Goal: Task Accomplishment & Management: Manage account settings

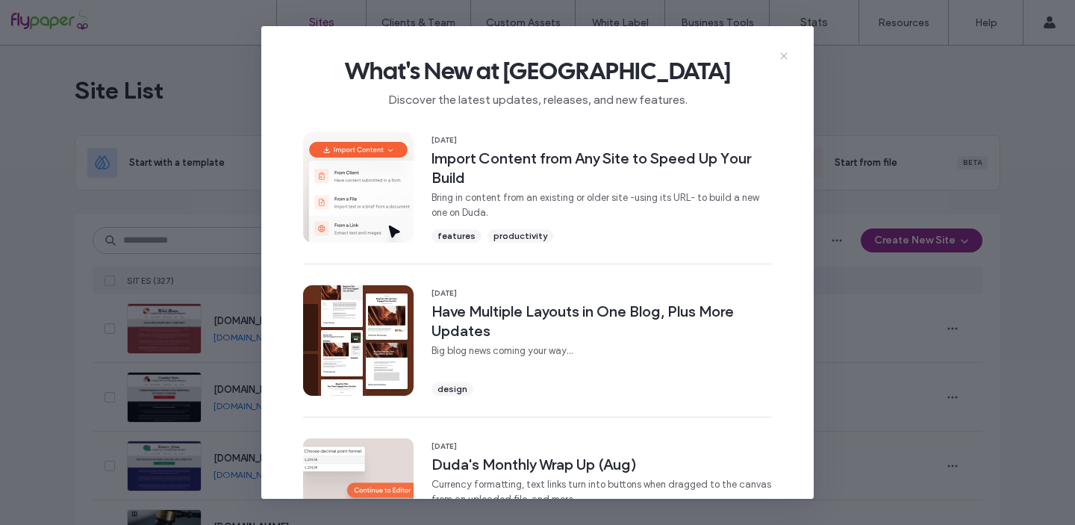
click at [782, 57] on use at bounding box center [783, 56] width 7 height 7
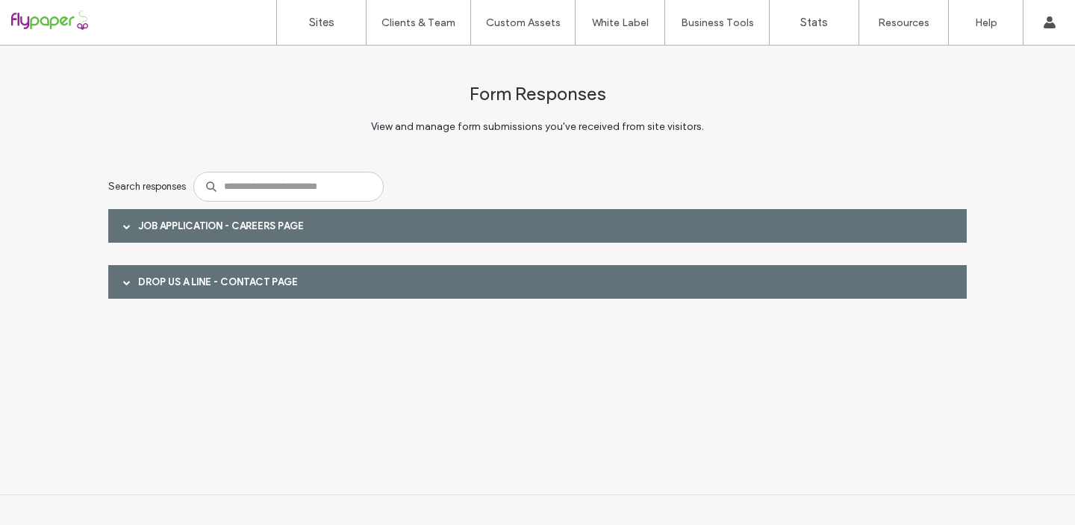
click at [127, 222] on span at bounding box center [126, 225] width 7 height 7
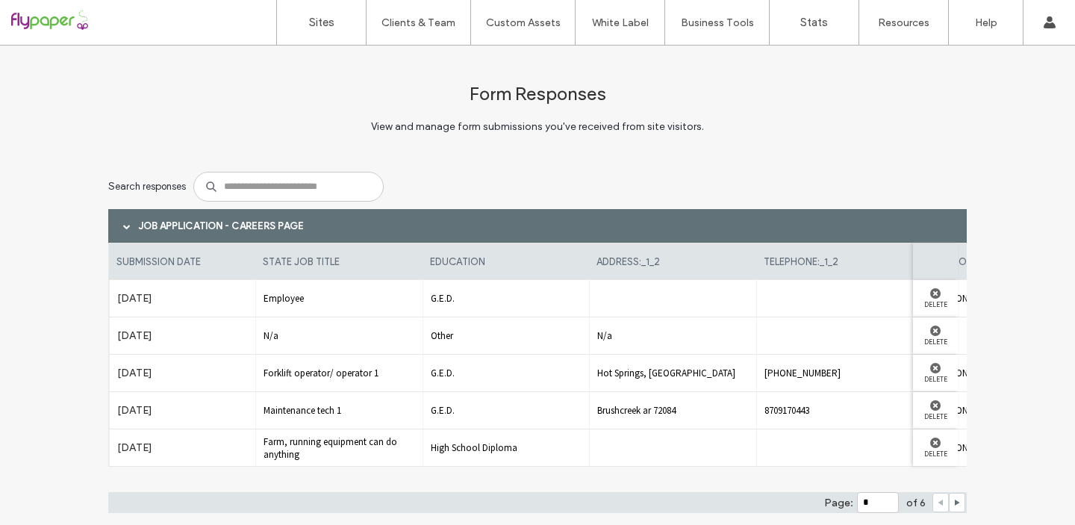
scroll to position [101, 0]
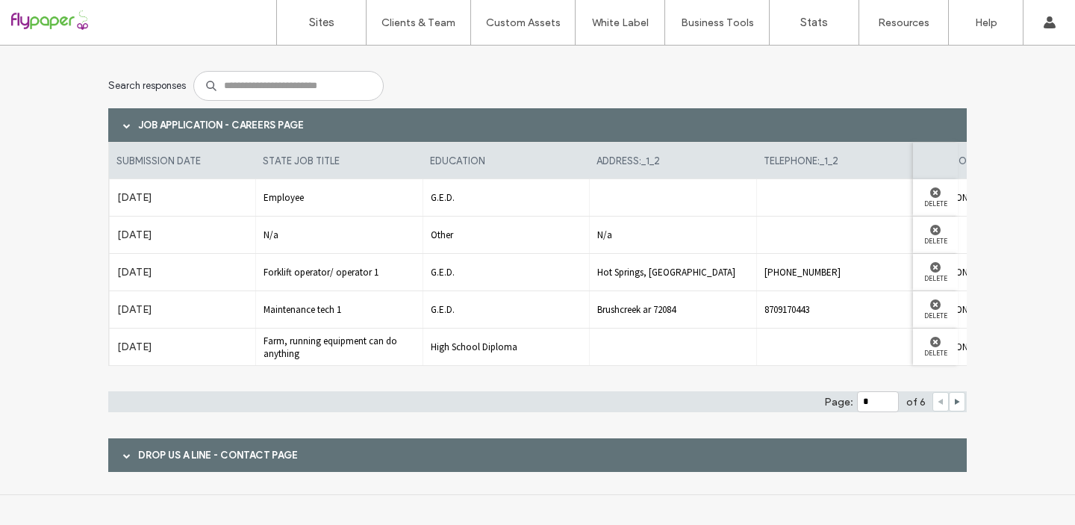
click at [123, 451] on span at bounding box center [126, 455] width 7 height 26
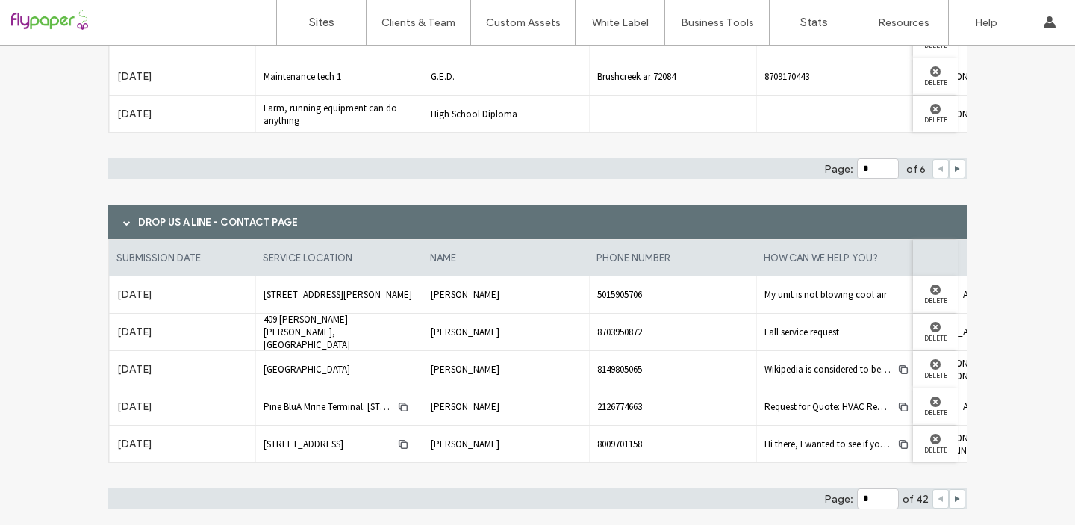
scroll to position [357, 0]
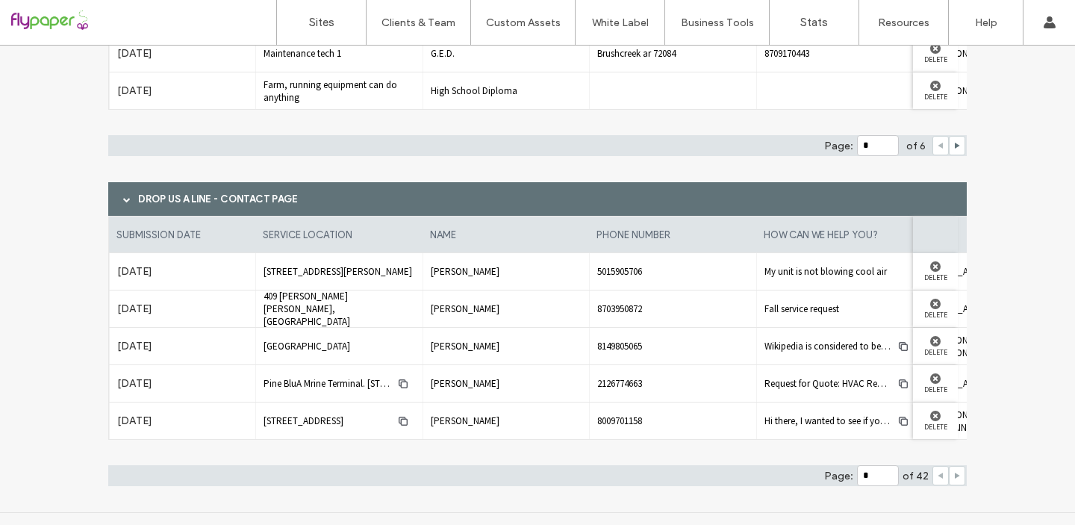
click at [954, 473] on icon at bounding box center [956, 475] width 7 height 7
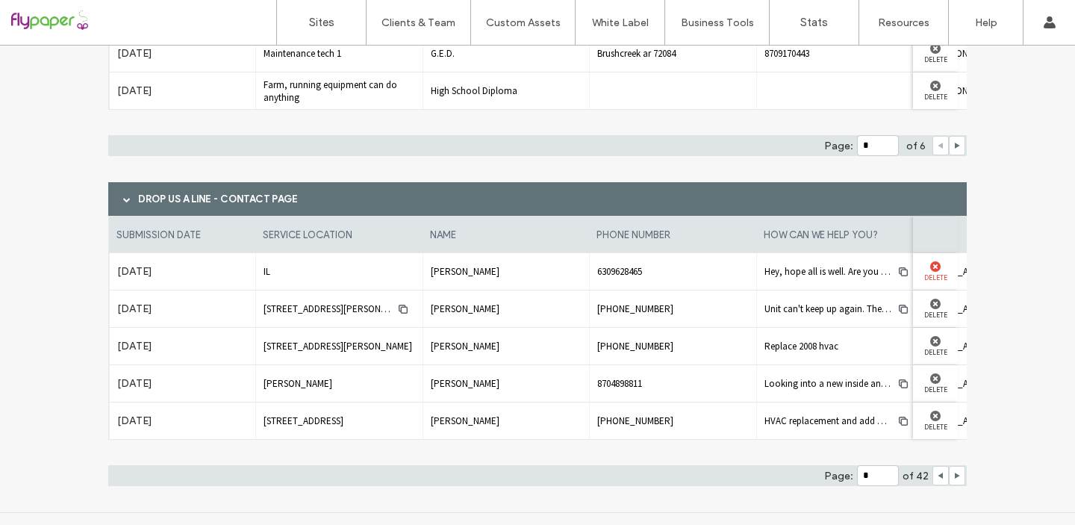
click at [930, 267] on use at bounding box center [935, 266] width 10 height 10
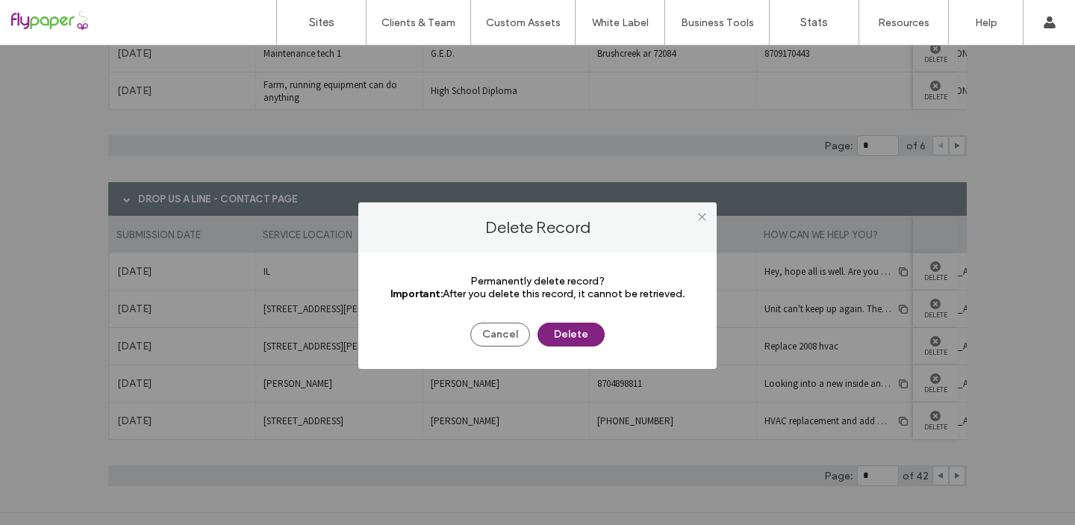
click at [571, 334] on button "Delete" at bounding box center [571, 335] width 67 height 24
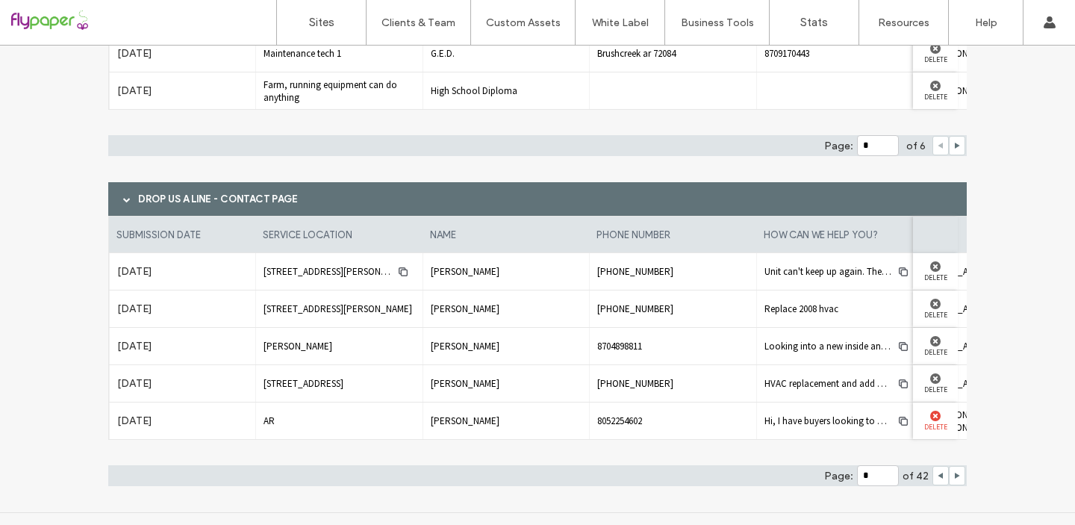
click at [930, 415] on use at bounding box center [935, 416] width 10 height 10
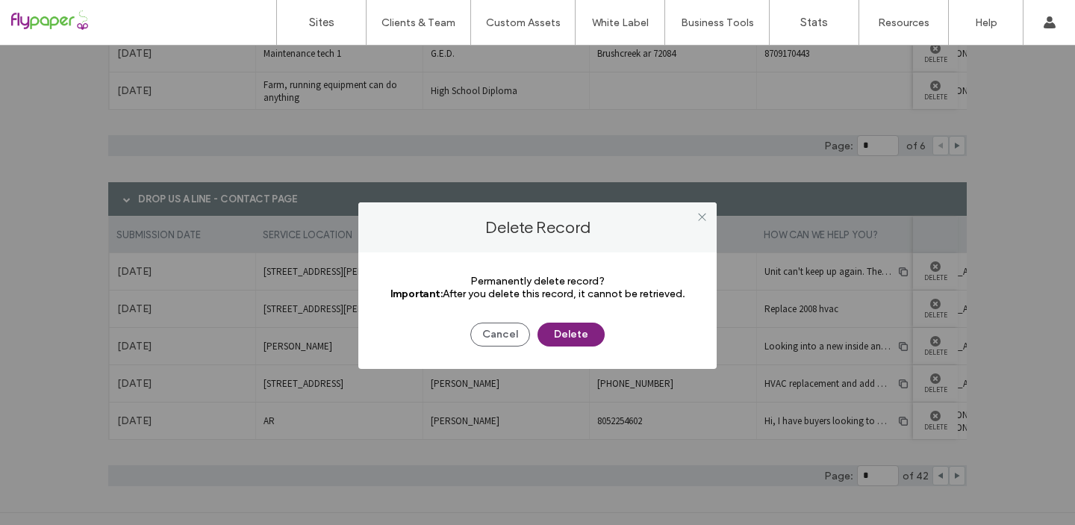
click at [576, 334] on button "Delete" at bounding box center [571, 335] width 67 height 24
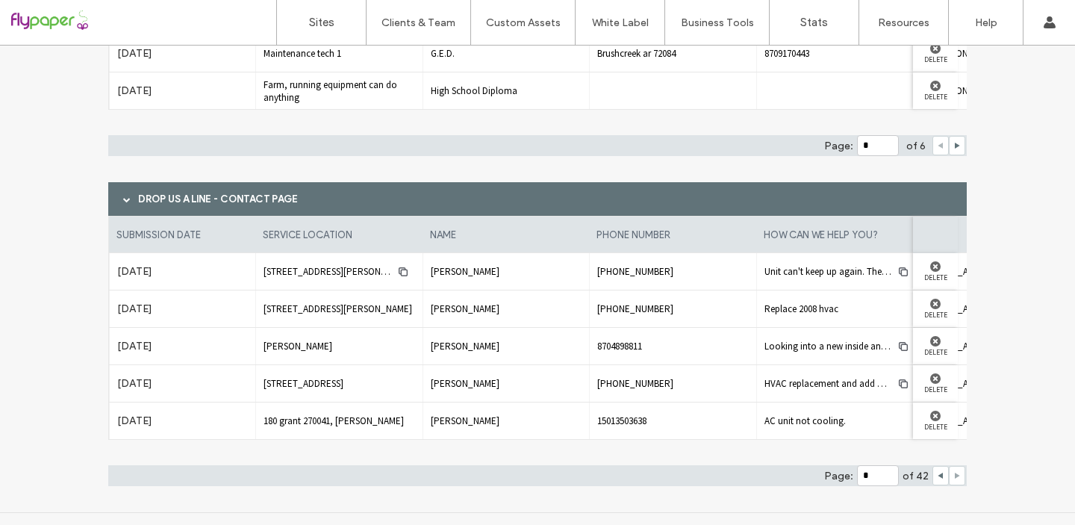
click at [953, 473] on icon at bounding box center [956, 475] width 7 height 7
type input "*"
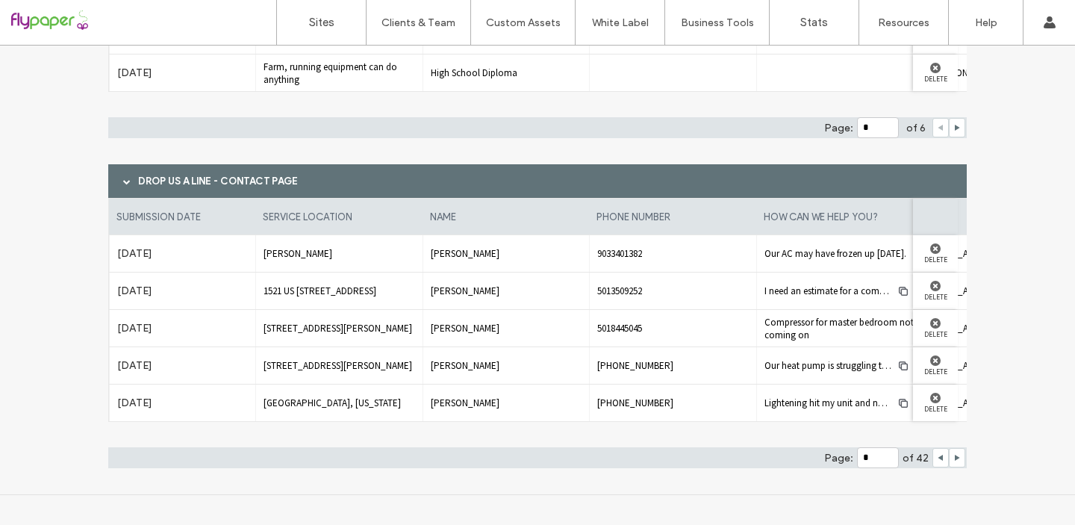
scroll to position [0, 0]
